Goal: Task Accomplishment & Management: Manage account settings

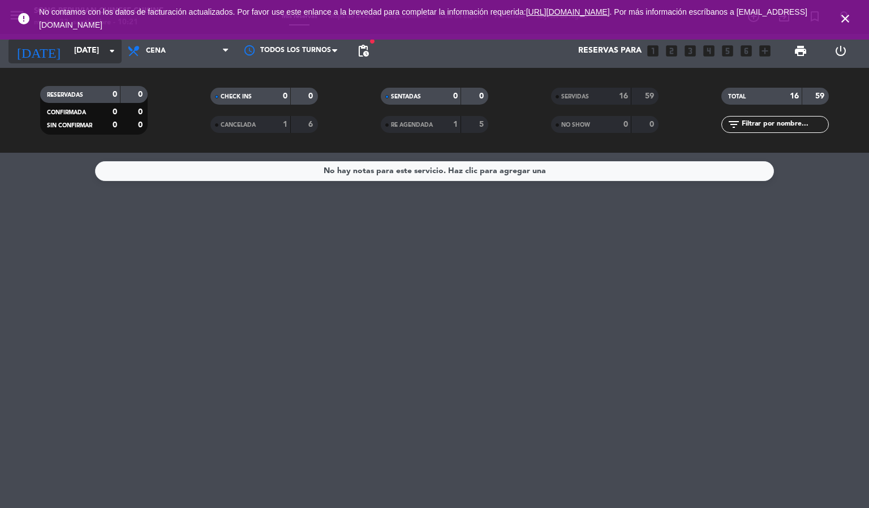
click at [85, 49] on input "[DATE]" at bounding box center [122, 51] width 108 height 20
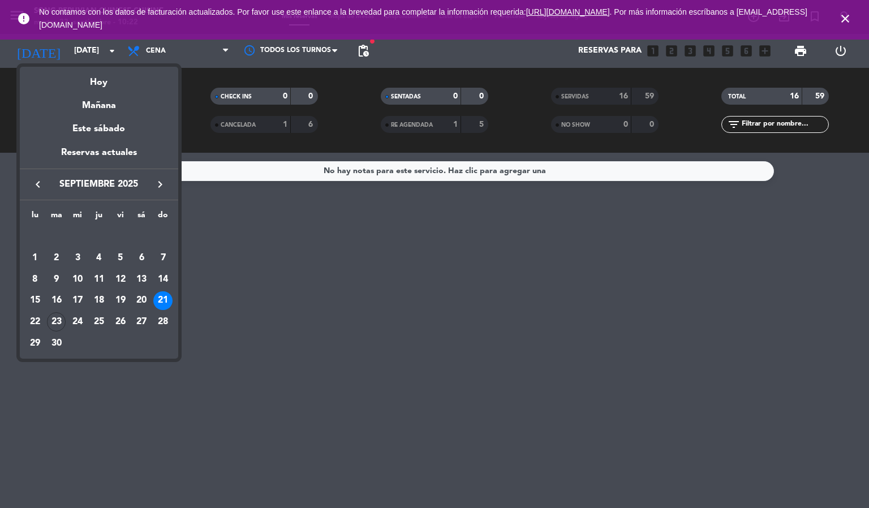
click at [93, 79] on div "Hoy" at bounding box center [99, 78] width 158 height 23
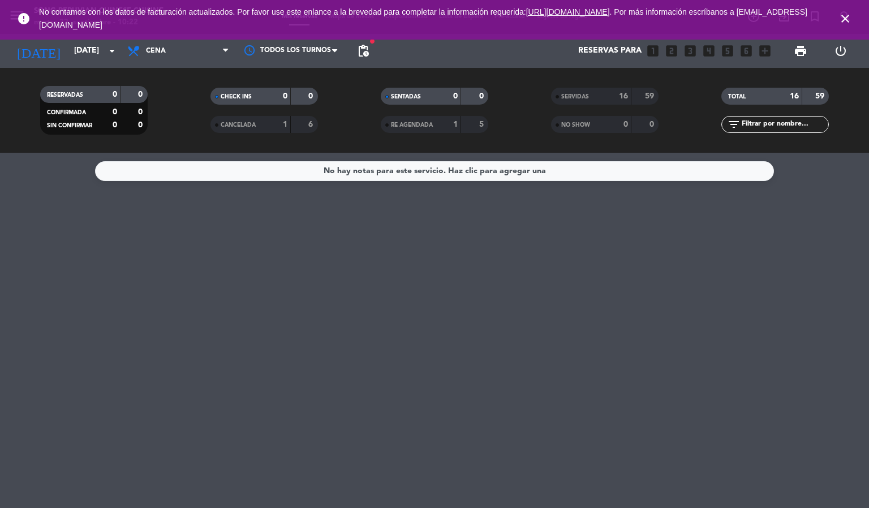
type input "[DATE]"
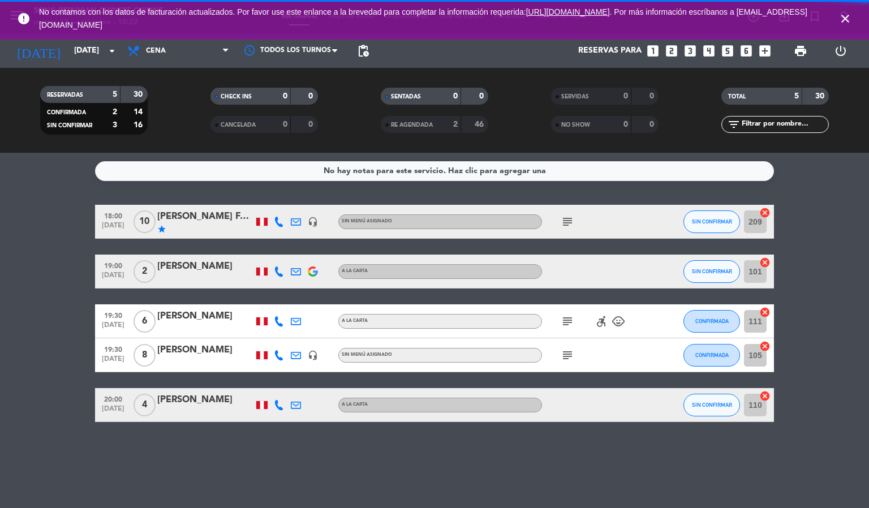
click at [843, 25] on span "close" at bounding box center [845, 18] width 31 height 31
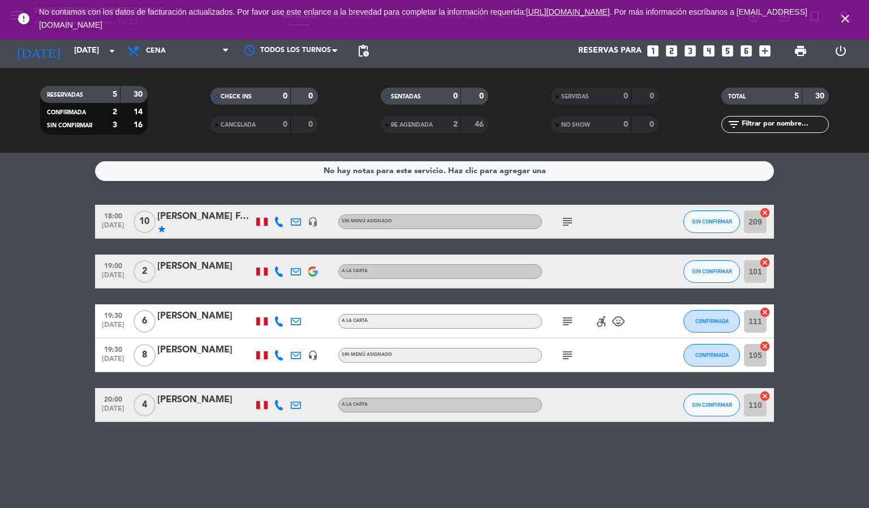
click at [844, 22] on icon "close" at bounding box center [846, 19] width 14 height 14
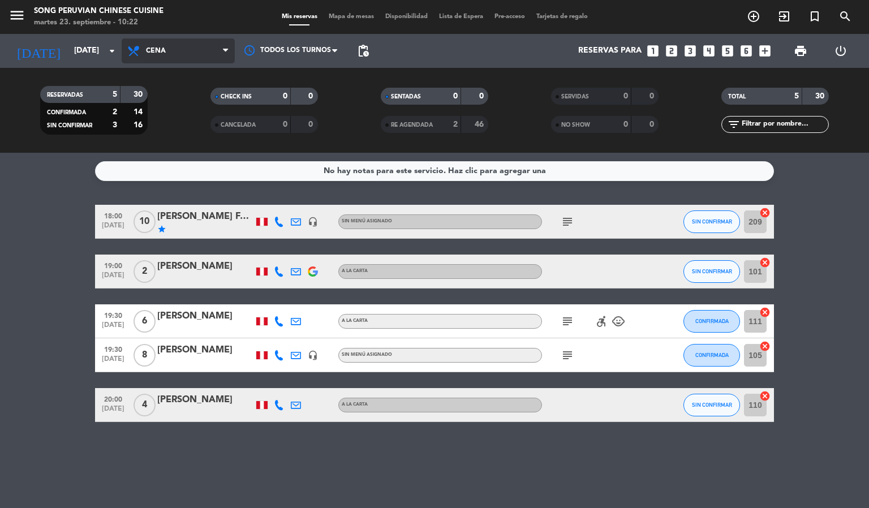
click at [165, 44] on span "Cena" at bounding box center [178, 50] width 113 height 25
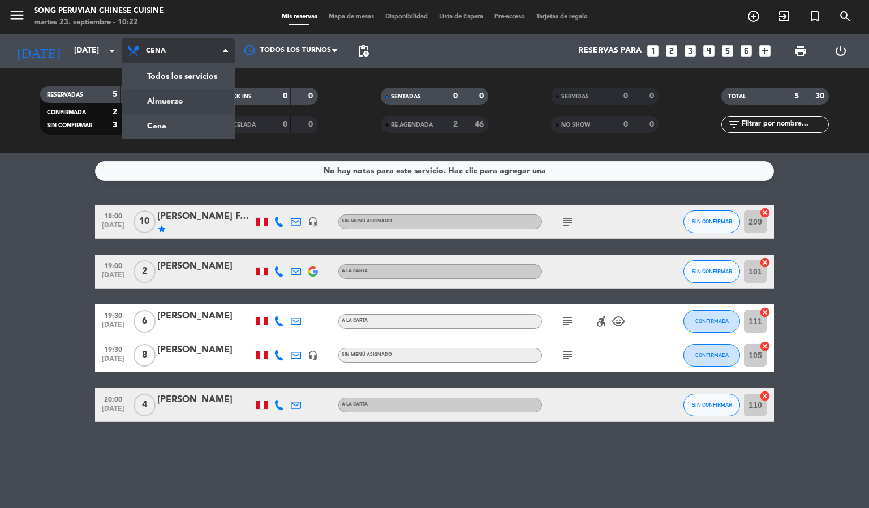
click at [181, 101] on div "menu Song Peruvian Chinese Cuisine [DATE] 23. septiembre - 10:22 Mis reservas M…" at bounding box center [434, 76] width 869 height 153
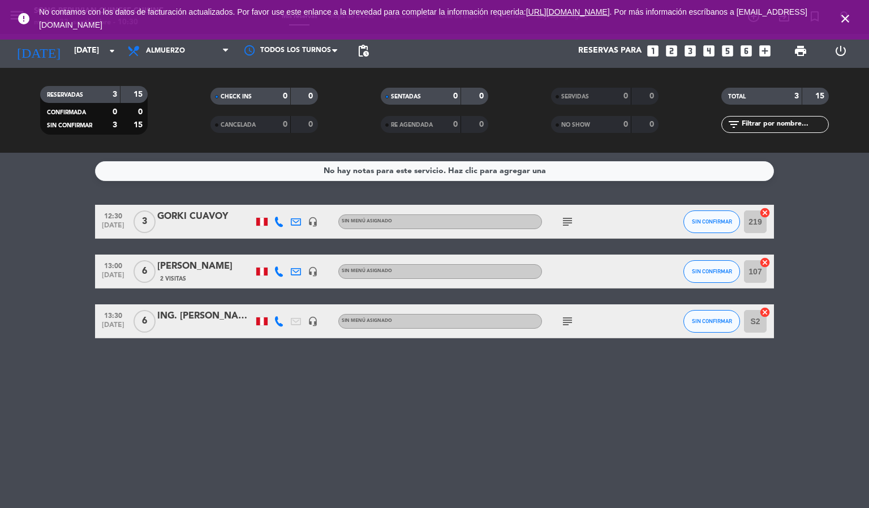
click at [579, 318] on div "subject" at bounding box center [593, 321] width 102 height 33
click at [572, 318] on icon "subject" at bounding box center [568, 322] width 14 height 14
click at [563, 222] on icon "subject" at bounding box center [568, 222] width 14 height 14
click at [591, 267] on div at bounding box center [593, 271] width 102 height 33
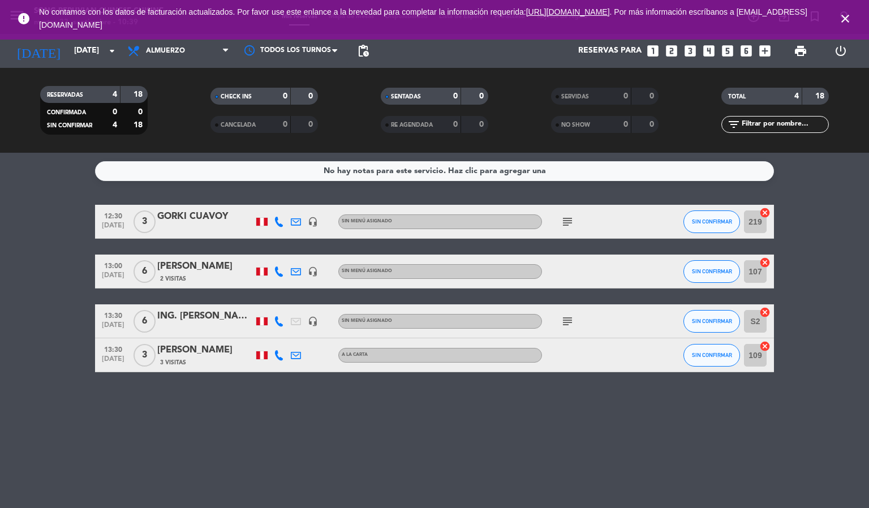
click at [851, 10] on span "close" at bounding box center [845, 18] width 31 height 31
click at [849, 15] on icon "close" at bounding box center [846, 19] width 14 height 14
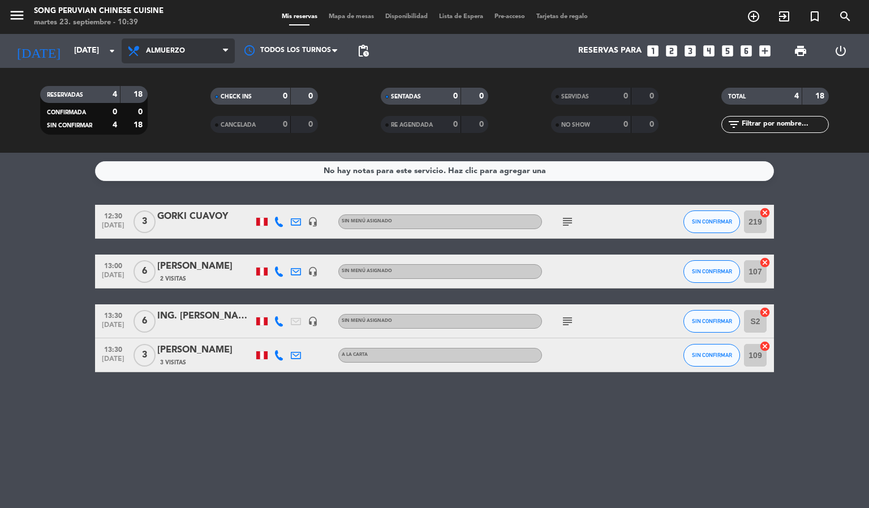
click at [170, 48] on span "Almuerzo" at bounding box center [165, 51] width 39 height 8
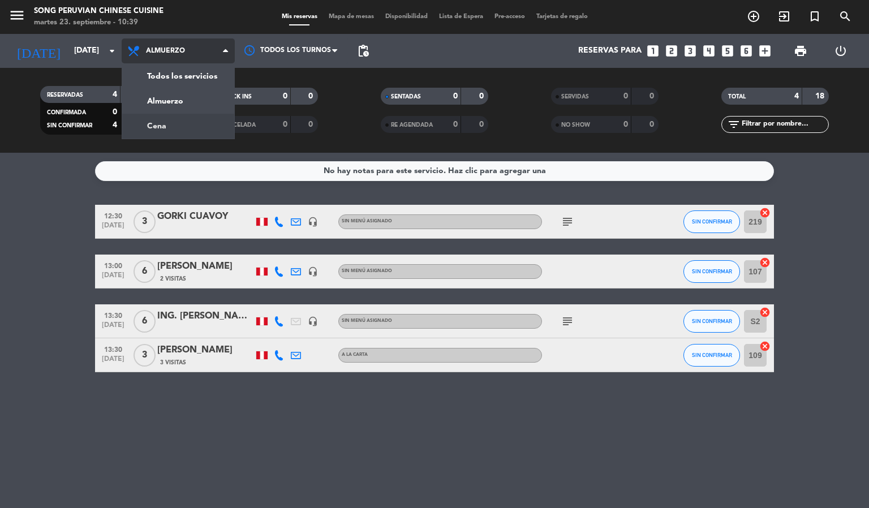
click at [182, 119] on div "menu Song Peruvian Chinese Cuisine [DATE] 23. septiembre - 10:39 Mis reservas M…" at bounding box center [434, 76] width 869 height 153
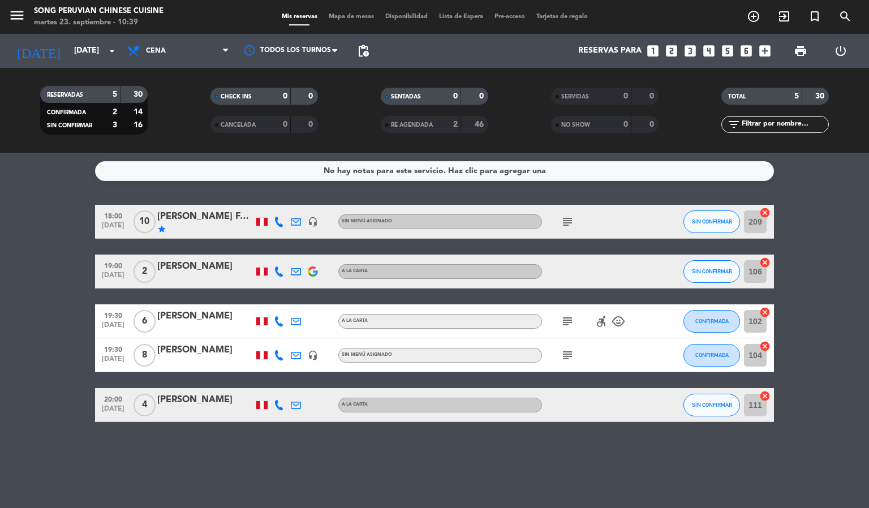
click at [571, 226] on icon "subject" at bounding box center [568, 222] width 14 height 14
click at [361, 14] on span "Mapa de mesas" at bounding box center [351, 17] width 57 height 6
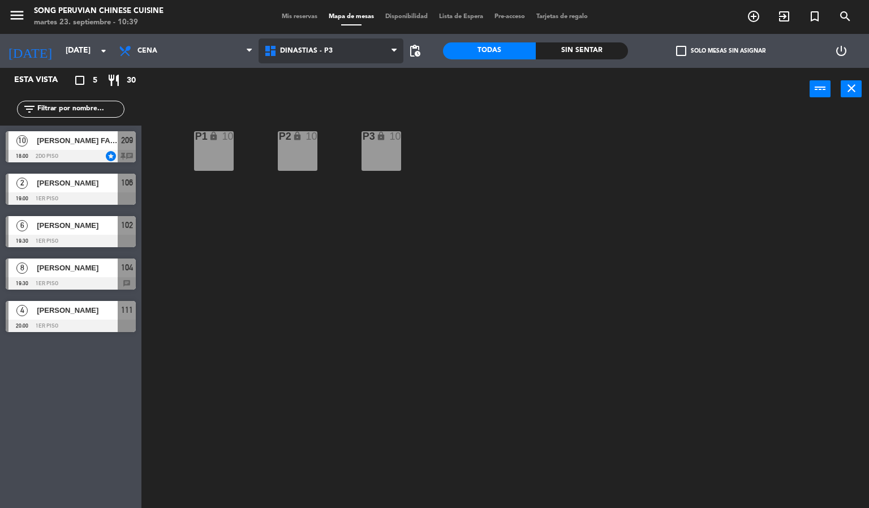
click at [288, 51] on span "DINASTIAS - P3" at bounding box center [306, 51] width 53 height 8
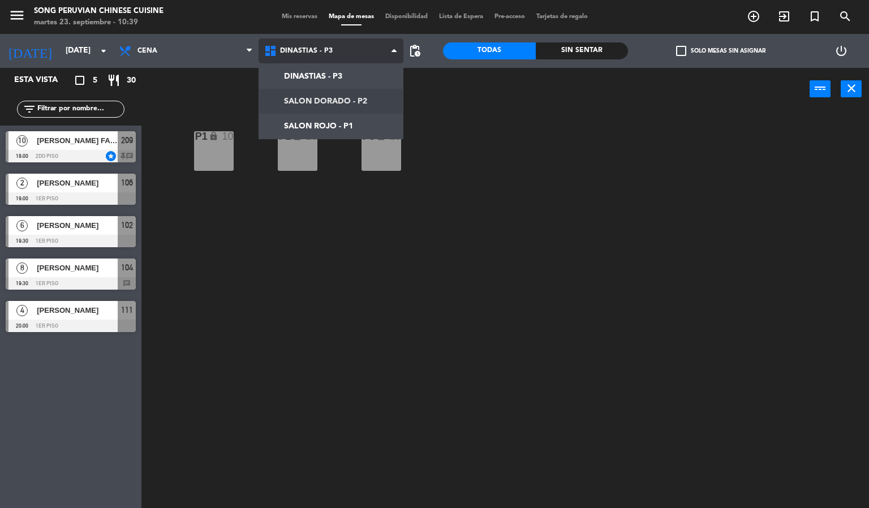
click at [310, 105] on ng-component "menu Song Peruvian Chinese Cuisine [DATE] 23. septiembre - 10:39 Mis reservas M…" at bounding box center [434, 254] width 869 height 509
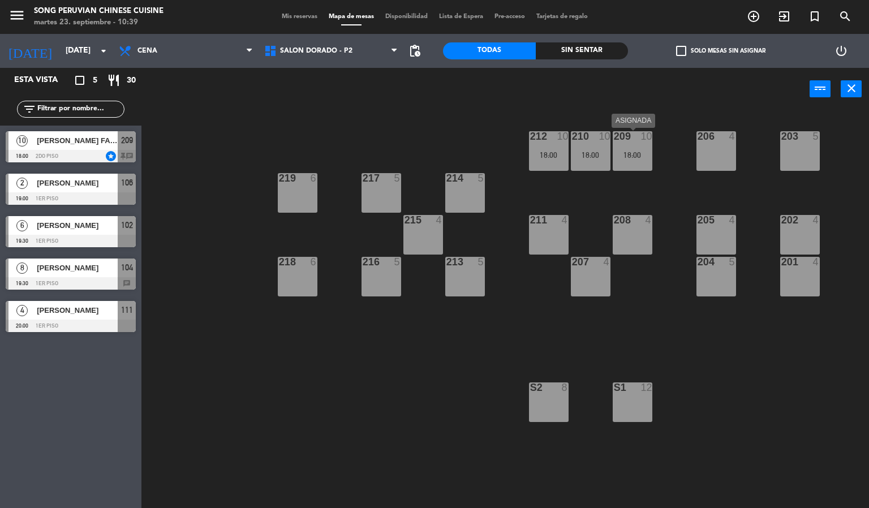
click at [639, 153] on div "18:00" at bounding box center [633, 155] width 40 height 8
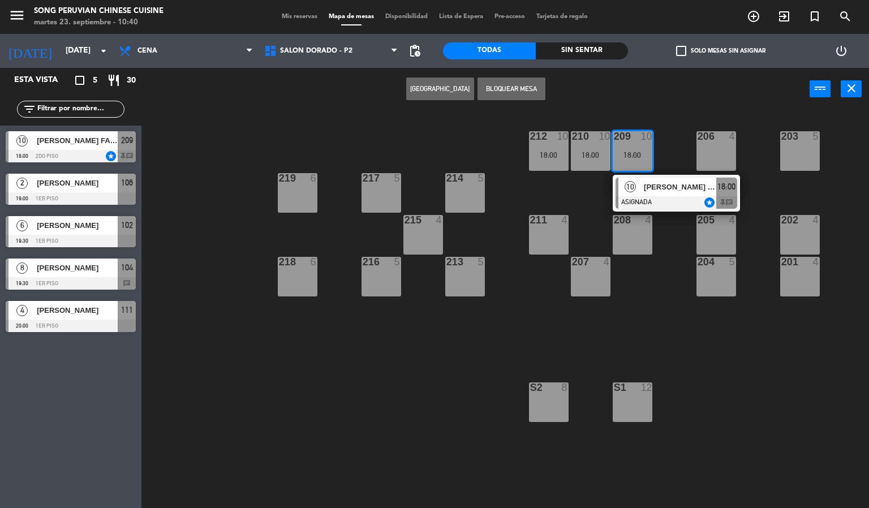
click at [671, 124] on div "203 5 206 4 210 10 18:00 212 10 18:00 209 10 18:00 10 [PERSON_NAME] FAIRUS [PER…" at bounding box center [509, 310] width 719 height 398
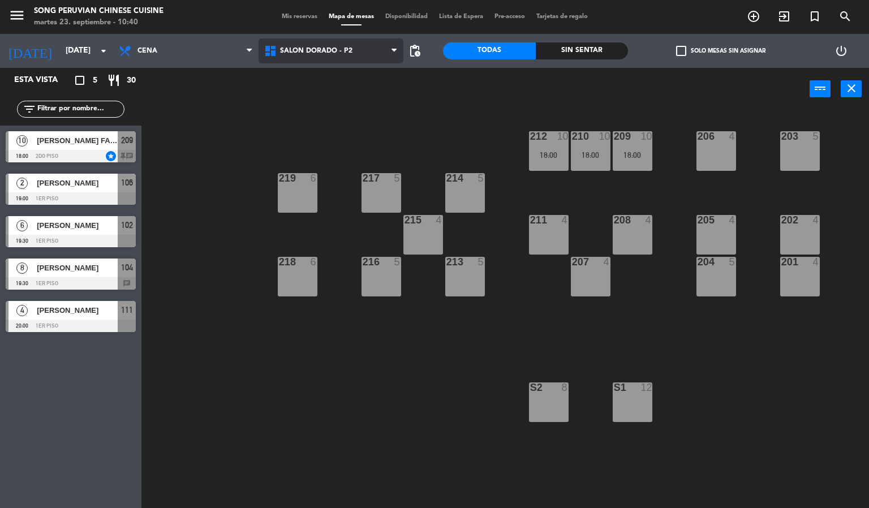
click at [306, 48] on span "SALON DORADO - P2" at bounding box center [316, 51] width 72 height 8
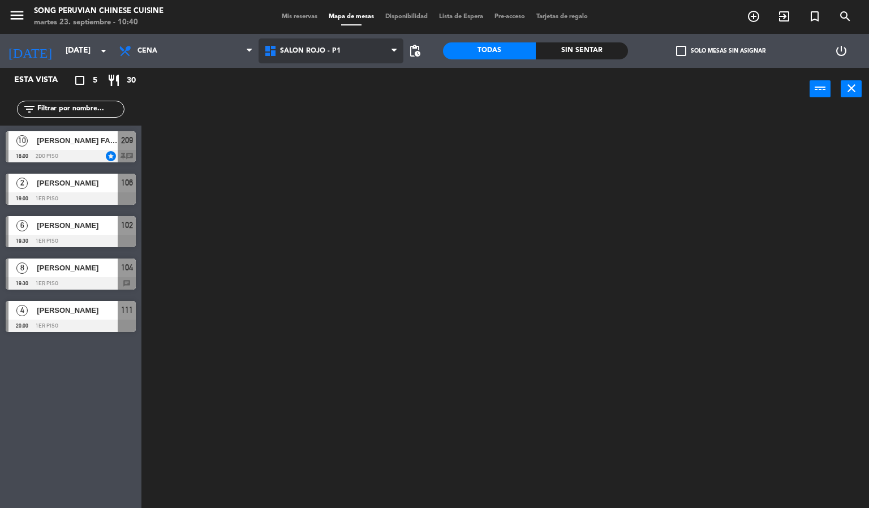
click at [342, 125] on ng-component "menu Song Peruvian Chinese Cuisine [DATE] 23. septiembre - 10:40 Mis reservas M…" at bounding box center [434, 254] width 869 height 509
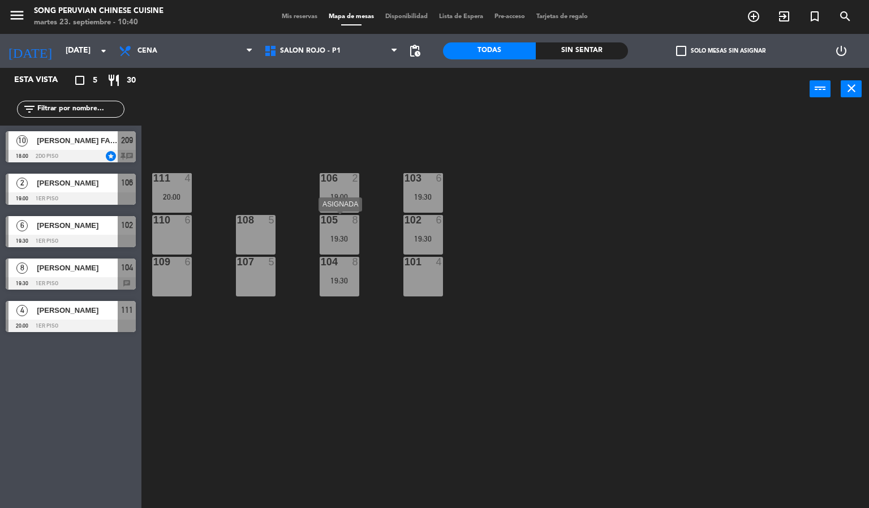
click at [335, 232] on div "105 8 19:30" at bounding box center [340, 235] width 40 height 40
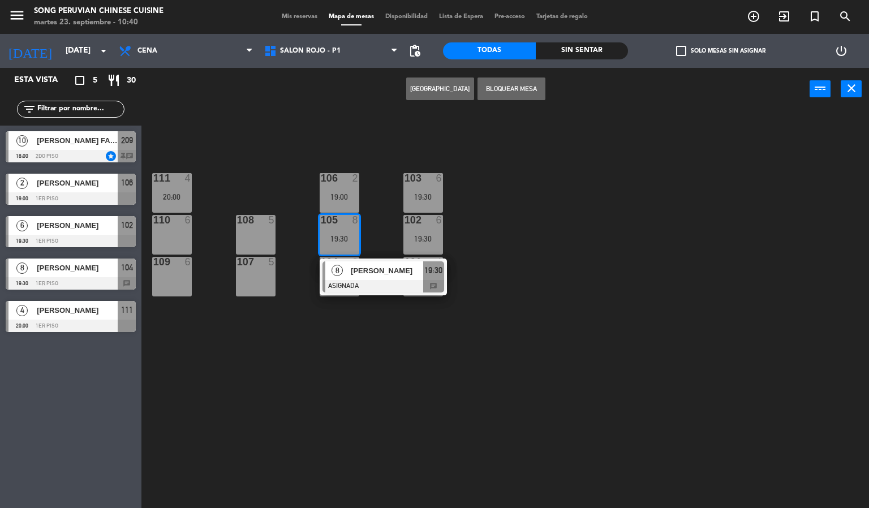
click at [369, 342] on div "103 6 19:30 106 2 19:00 111 4 20:00 102 6 19:30 105 8 19:30 8 [PERSON_NAME] ASI…" at bounding box center [509, 310] width 719 height 398
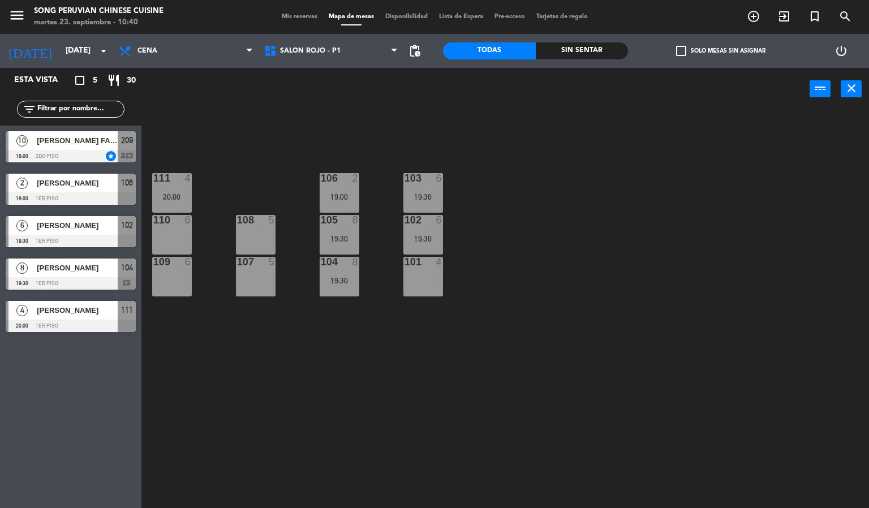
click at [345, 182] on div at bounding box center [339, 178] width 19 height 10
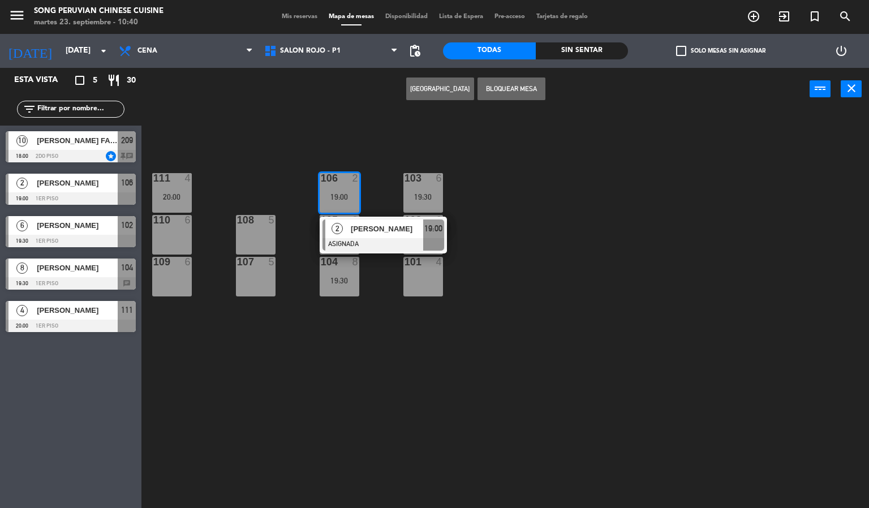
click at [379, 333] on div "103 6 19:30 106 2 19:00 2 [PERSON_NAME] ASIGNADA 19:00 111 4 20:00 102 6 19:30 …" at bounding box center [509, 310] width 719 height 398
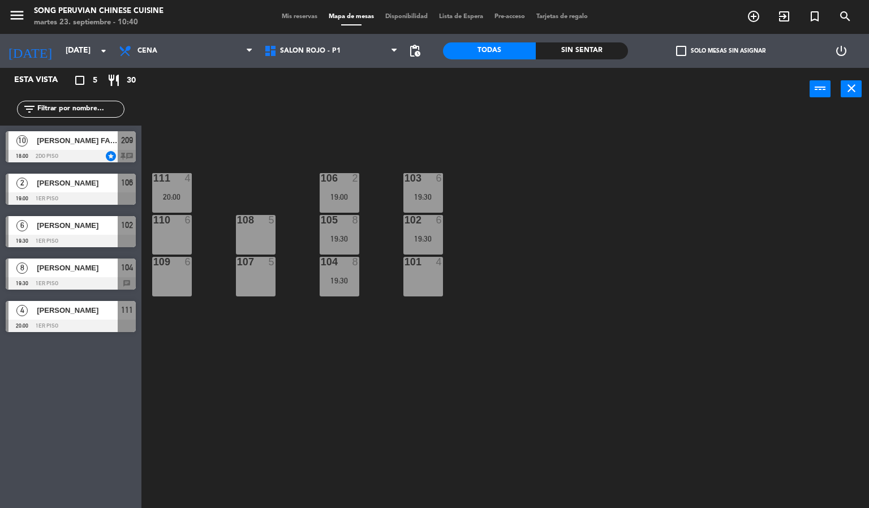
click at [425, 232] on div "102 6 19:30" at bounding box center [424, 235] width 40 height 40
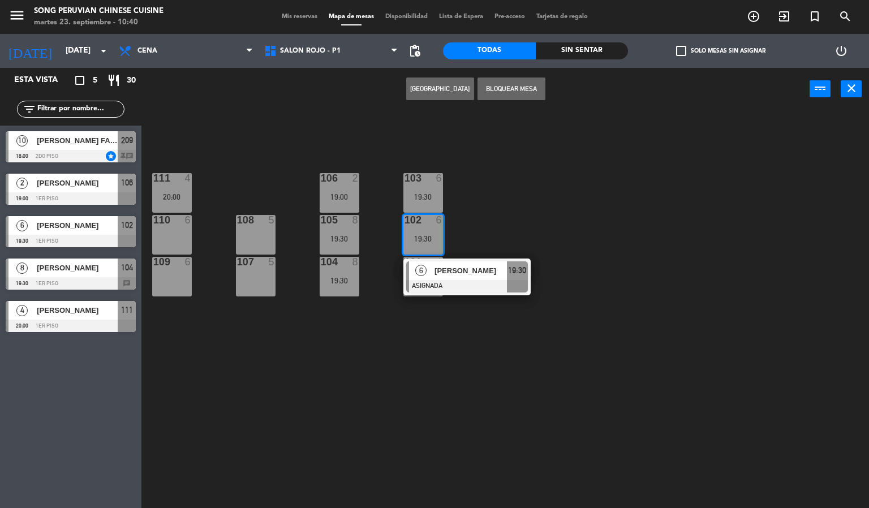
click at [417, 185] on div "103 6 19:30" at bounding box center [424, 193] width 40 height 40
click at [459, 196] on div "103 6 19:30 106 2 19:00 111 4 20:00 102 6 19:30 6 [PERSON_NAME] ASIGNADA 19:30 …" at bounding box center [509, 310] width 719 height 398
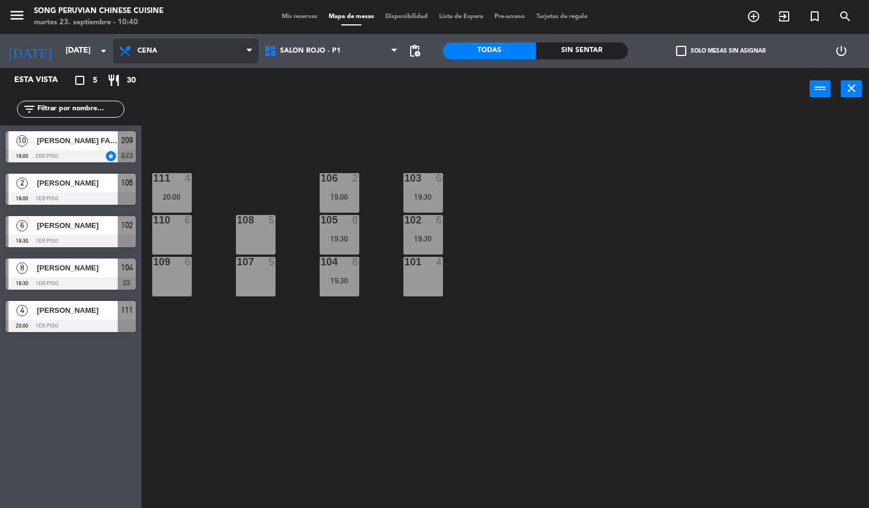
click at [207, 48] on span "Cena" at bounding box center [185, 50] width 145 height 25
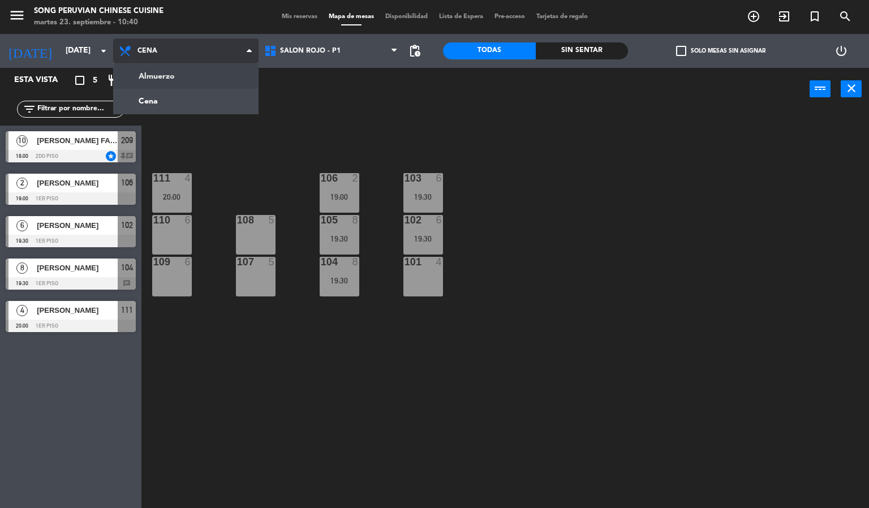
click at [194, 70] on ng-component "menu Song Peruvian Chinese Cuisine [DATE] 23. septiembre - 10:40 Mis reservas M…" at bounding box center [434, 254] width 869 height 509
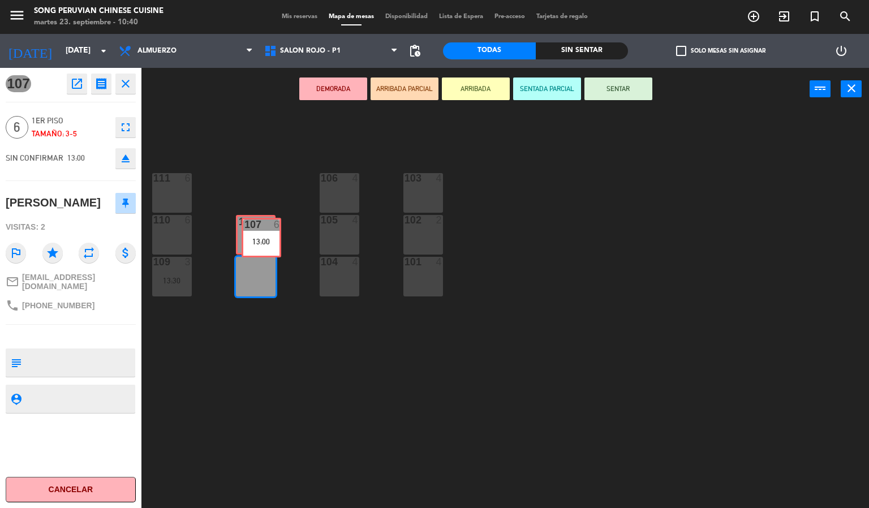
drag, startPoint x: 260, startPoint y: 277, endPoint x: 265, endPoint y: 238, distance: 39.5
click at [265, 238] on div "103 4 106 4 111 6 102 2 105 4 108 5 110 6 101 4 104 4 107 6 13:00 107 6 13:00 1…" at bounding box center [509, 310] width 719 height 398
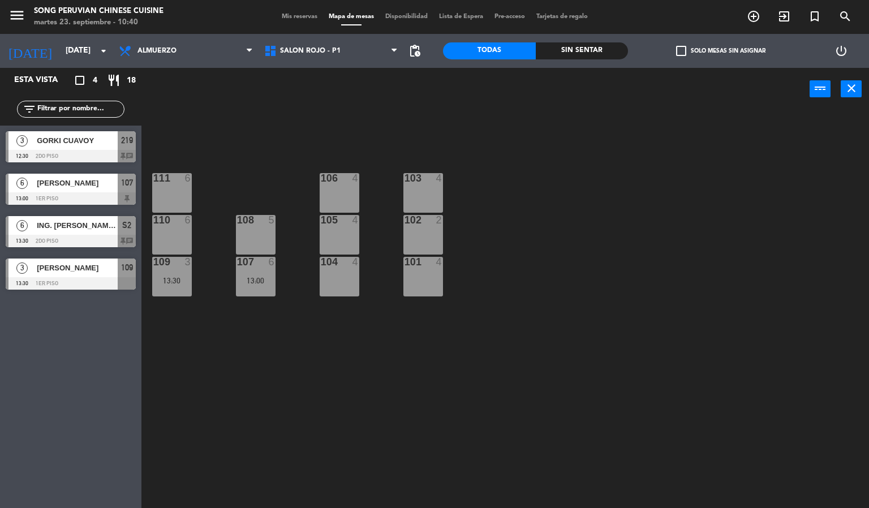
click at [262, 274] on div "107 6 13:00" at bounding box center [256, 277] width 40 height 40
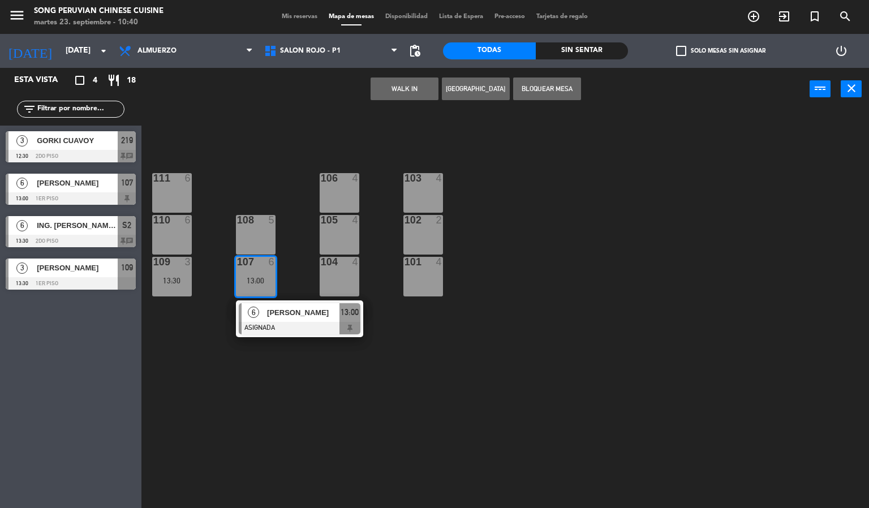
click at [262, 228] on div "108 5" at bounding box center [256, 235] width 40 height 40
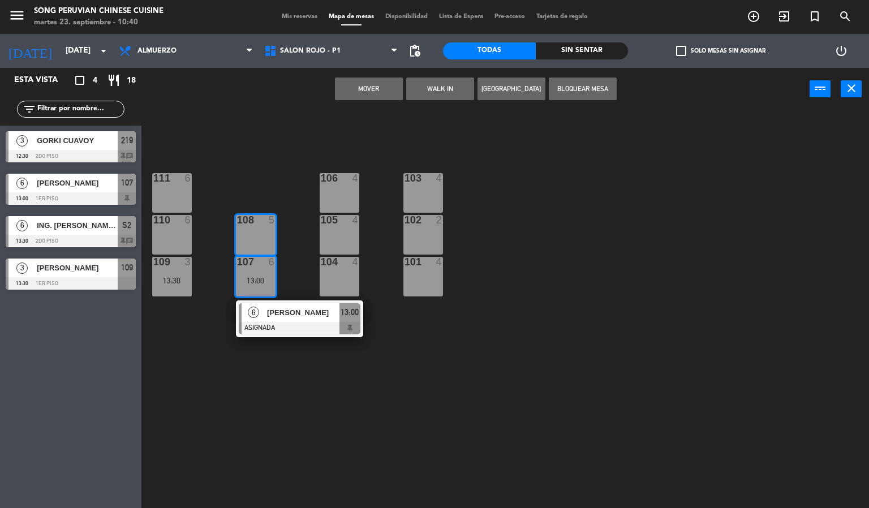
click at [383, 88] on button "Mover" at bounding box center [369, 89] width 68 height 23
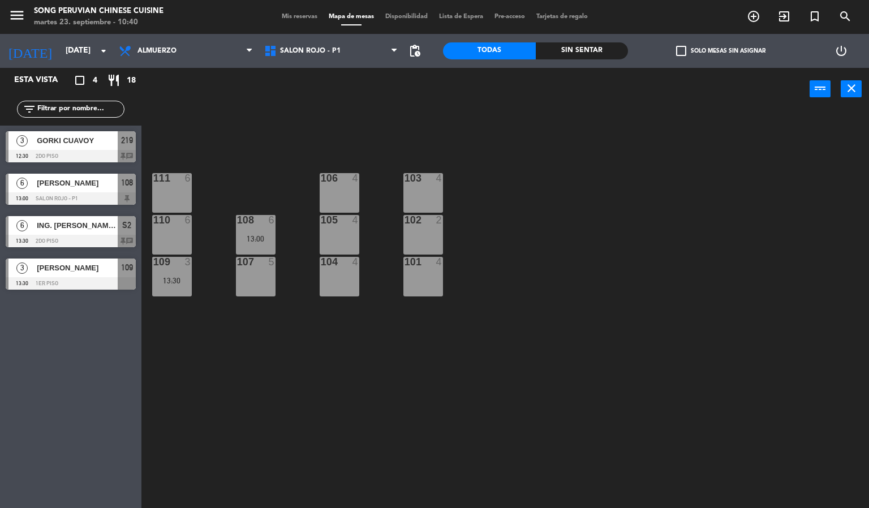
click at [422, 484] on div "103 4 106 4 111 6 102 2 105 4 108 6 13:00 110 6 101 4 104 4 107 5 109 3 13:30" at bounding box center [509, 310] width 719 height 398
click at [167, 285] on div "109 3 13:30" at bounding box center [172, 277] width 40 height 40
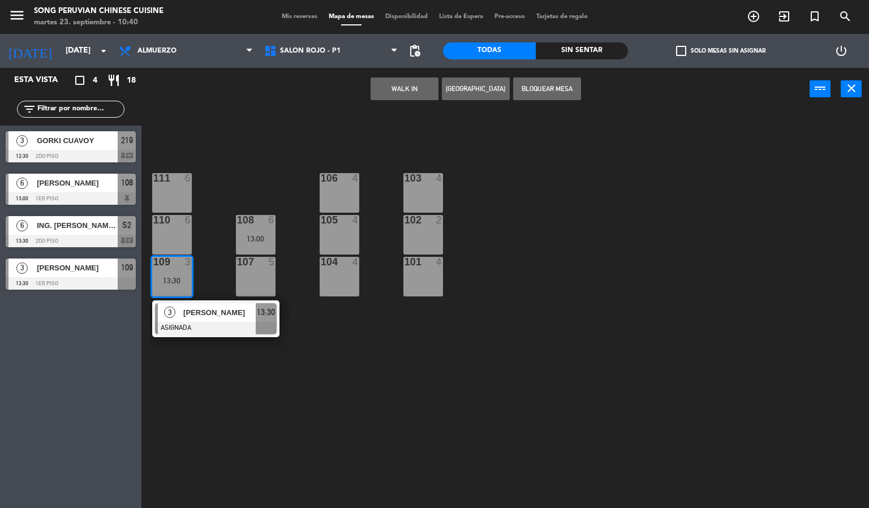
click at [282, 392] on div "103 4 106 4 111 6 102 2 105 4 108 6 13:00 110 6 101 4 104 4 107 5 109 3 13:30 3…" at bounding box center [509, 310] width 719 height 398
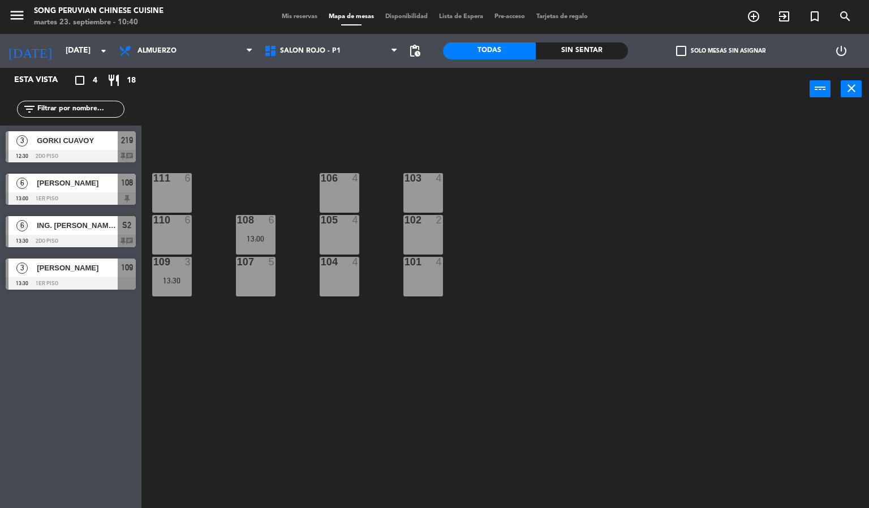
click at [109, 148] on div "GORKI CUAVOY" at bounding box center [77, 140] width 82 height 19
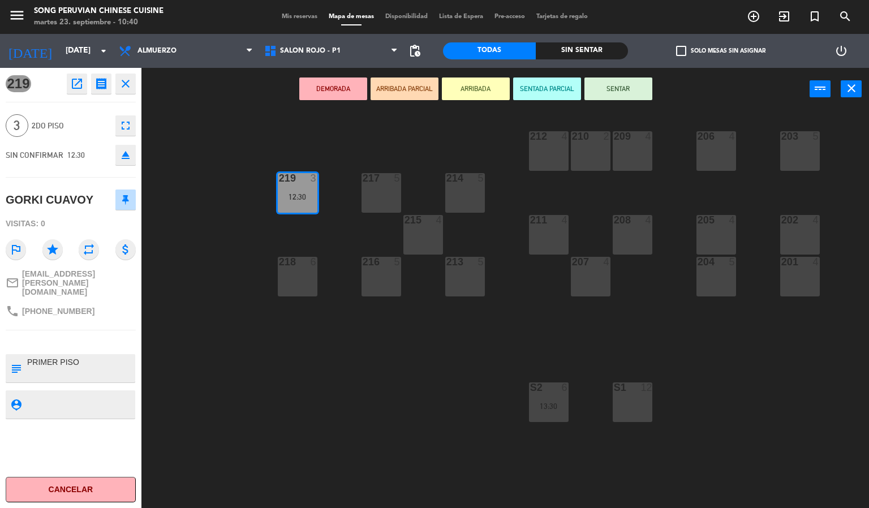
click at [119, 153] on icon "eject" at bounding box center [126, 155] width 14 height 14
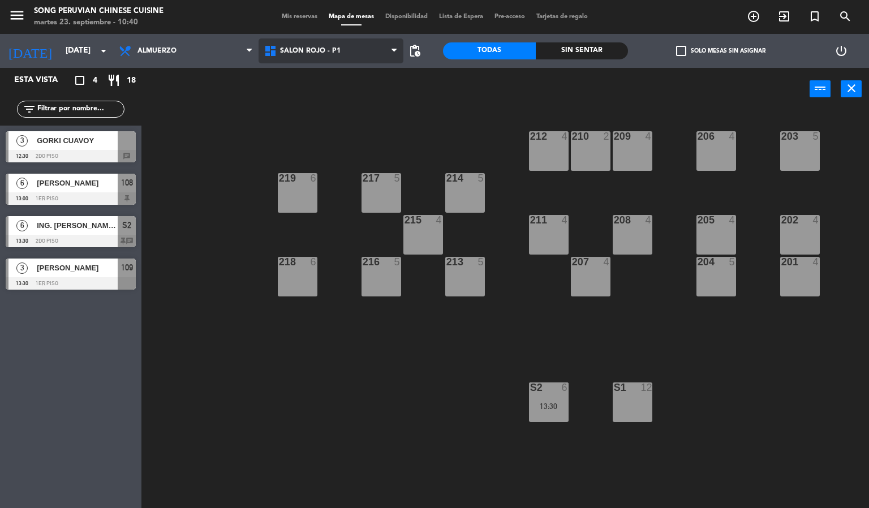
click at [350, 38] on span "SALON ROJO - P1" at bounding box center [331, 50] width 145 height 25
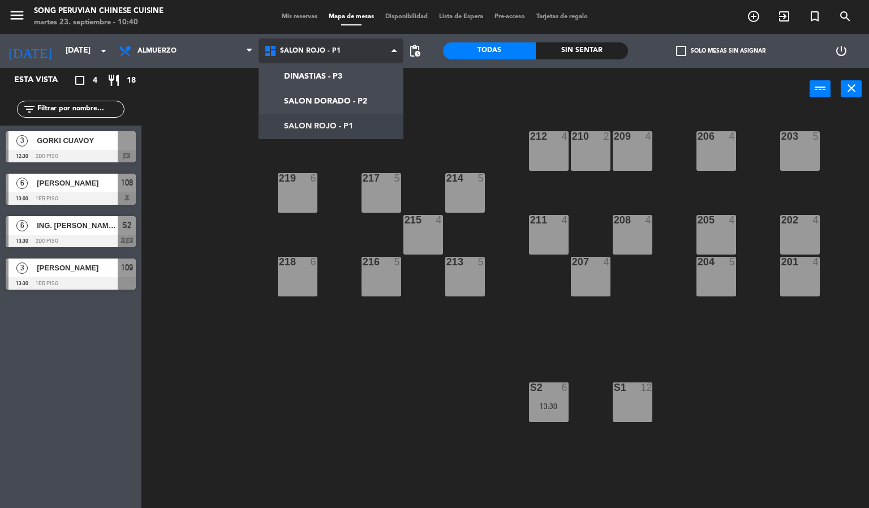
click at [336, 121] on ng-component "menu Song Peruvian Chinese Cuisine [DATE] 23. septiembre - 10:40 Mis reservas M…" at bounding box center [434, 254] width 869 height 509
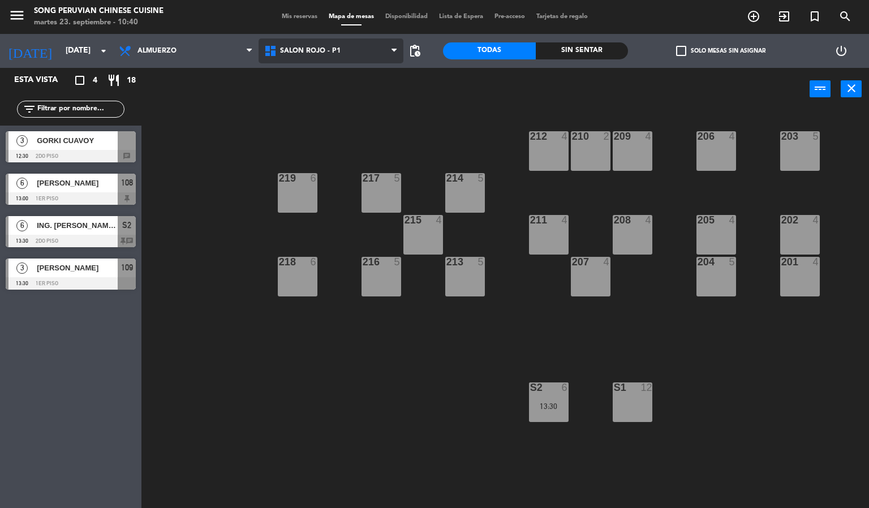
click at [333, 48] on span "SALON ROJO - P1" at bounding box center [310, 51] width 61 height 8
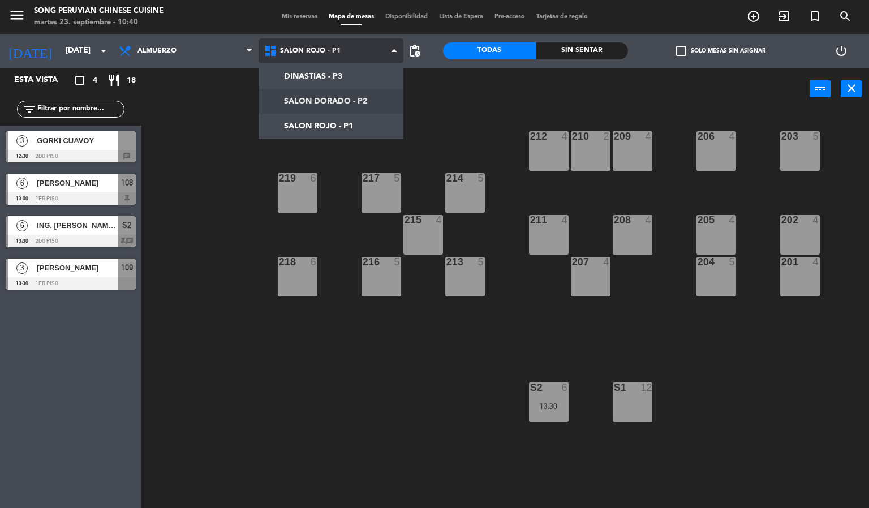
click at [328, 92] on ng-component "menu Song Peruvian Chinese Cuisine [DATE] 23. septiembre - 10:40 Mis reservas M…" at bounding box center [434, 254] width 869 height 509
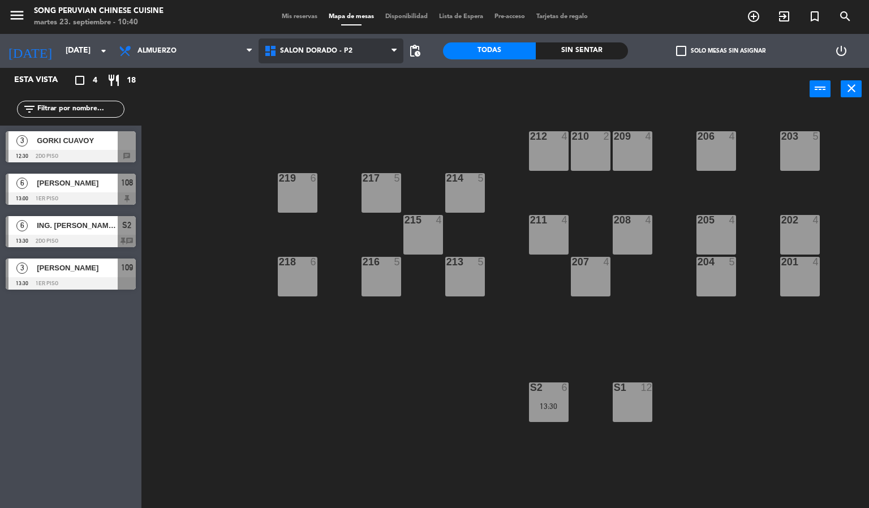
click at [338, 54] on span "SALON DORADO - P2" at bounding box center [316, 51] width 72 height 8
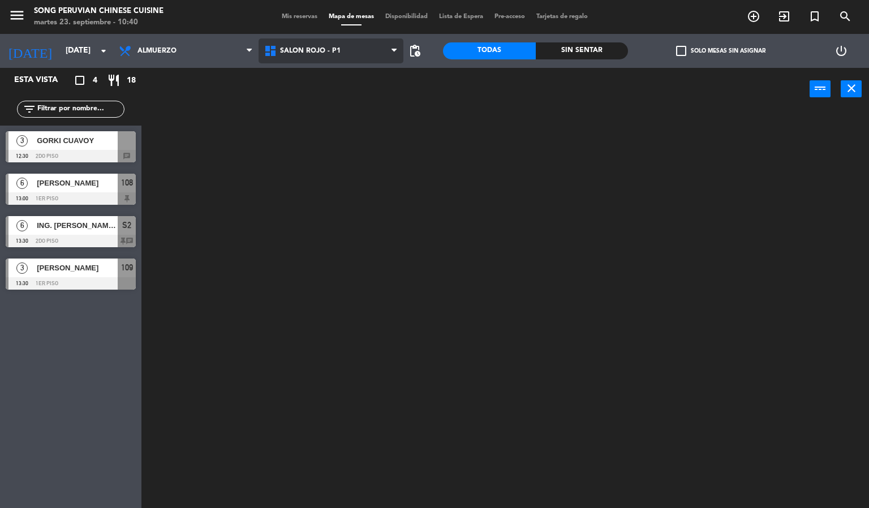
click at [335, 119] on ng-component "menu Song Peruvian Chinese Cuisine [DATE] 23. septiembre - 10:40 Mis reservas M…" at bounding box center [434, 254] width 869 height 509
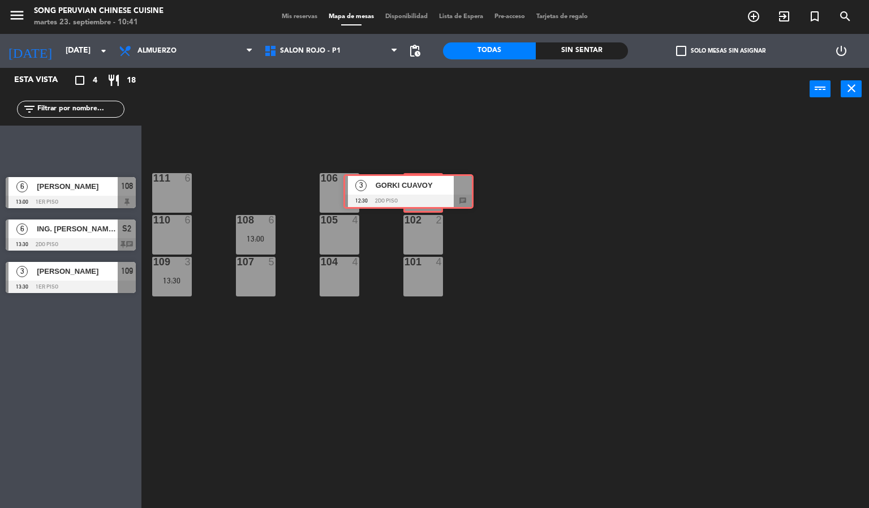
drag, startPoint x: 97, startPoint y: 139, endPoint x: 435, endPoint y: 182, distance: 340.7
click at [435, 182] on div "Esta vista crop_square 4 restaurant 18 filter_list 3 [PERSON_NAME] 12:30 2do pi…" at bounding box center [434, 288] width 869 height 441
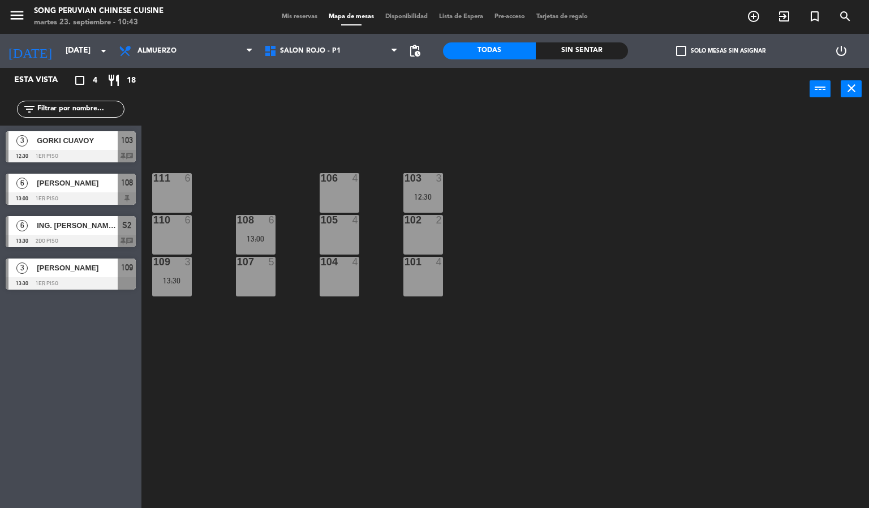
click at [318, 394] on div "103 3 12:30 106 4 111 6 102 2 105 4 108 6 13:00 110 6 101 4 104 4 107 5 109 3 1…" at bounding box center [509, 310] width 719 height 398
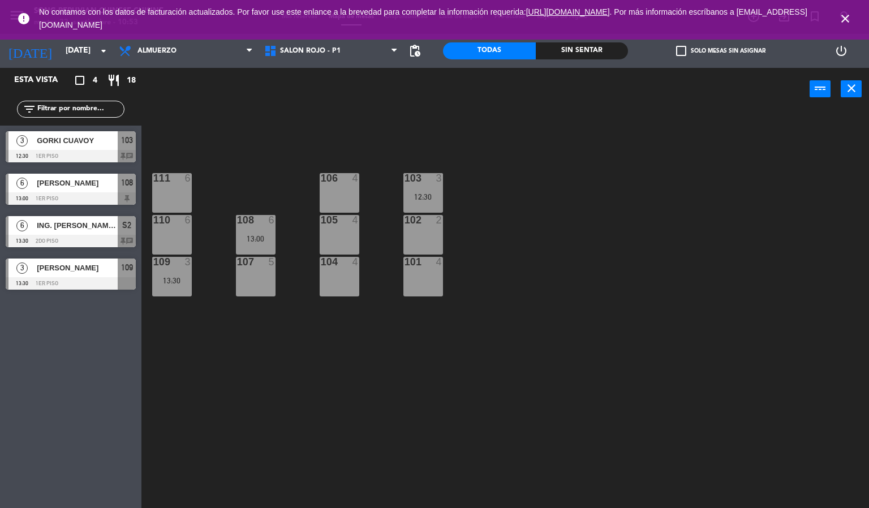
click at [838, 19] on span "close" at bounding box center [845, 18] width 31 height 31
click at [842, 18] on icon "close" at bounding box center [846, 19] width 14 height 14
